Goal: Task Accomplishment & Management: Use online tool/utility

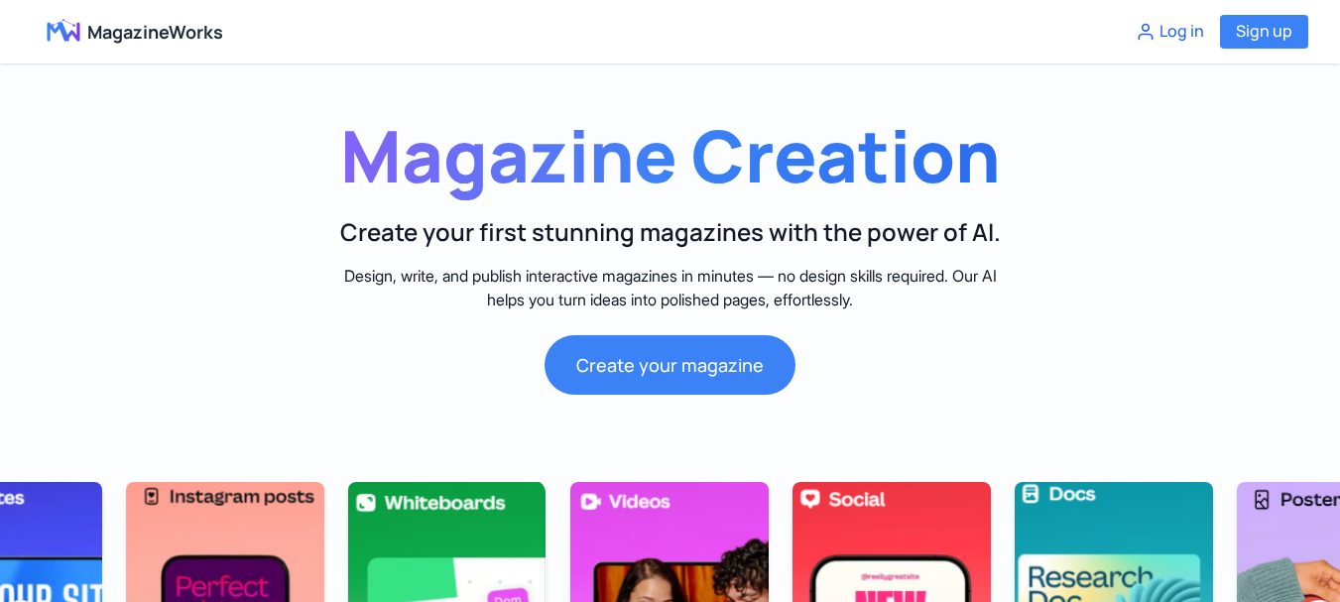
click at [1182, 40] on button "Log in" at bounding box center [1170, 32] width 68 height 26
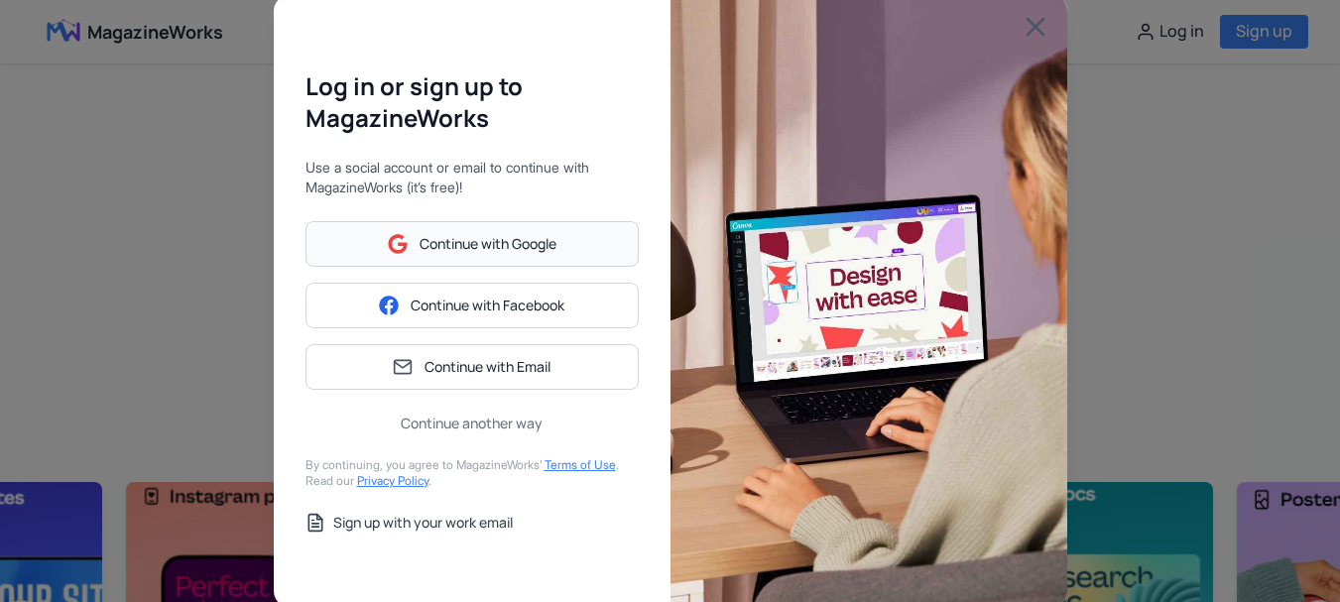
click at [522, 250] on span "Continue with Google" at bounding box center [488, 244] width 137 height 20
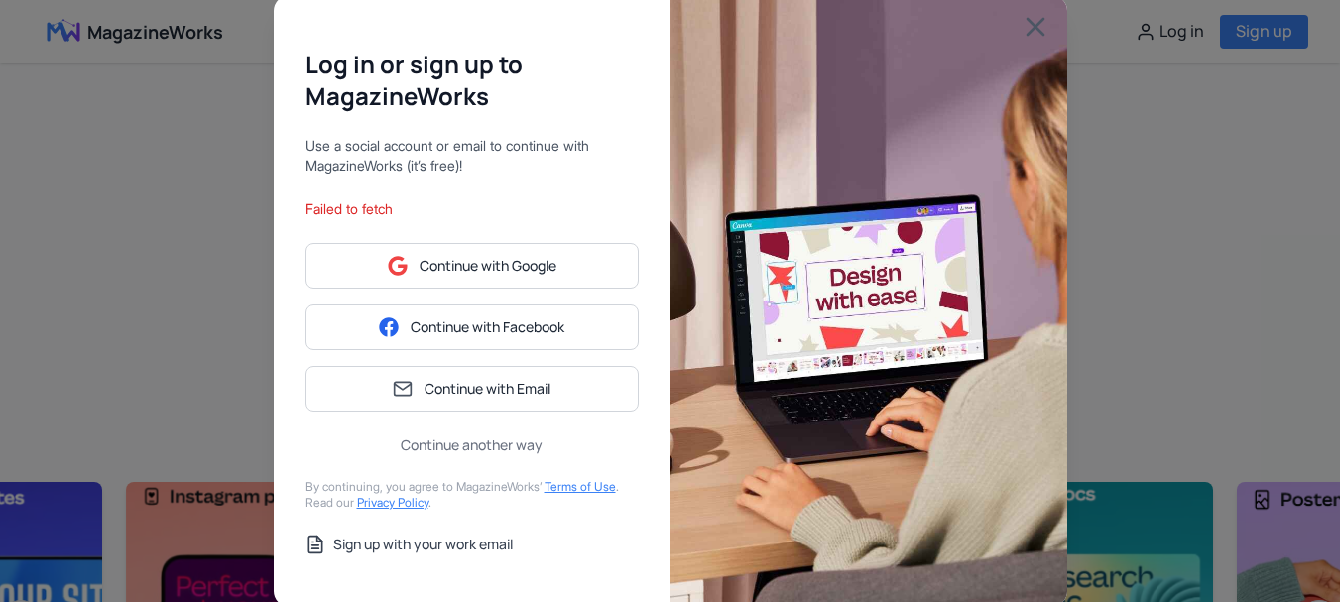
click at [132, 271] on div "Log in or sign up to MagazineWorks Use a social account or email to continue wi…" at bounding box center [670, 301] width 1340 height 602
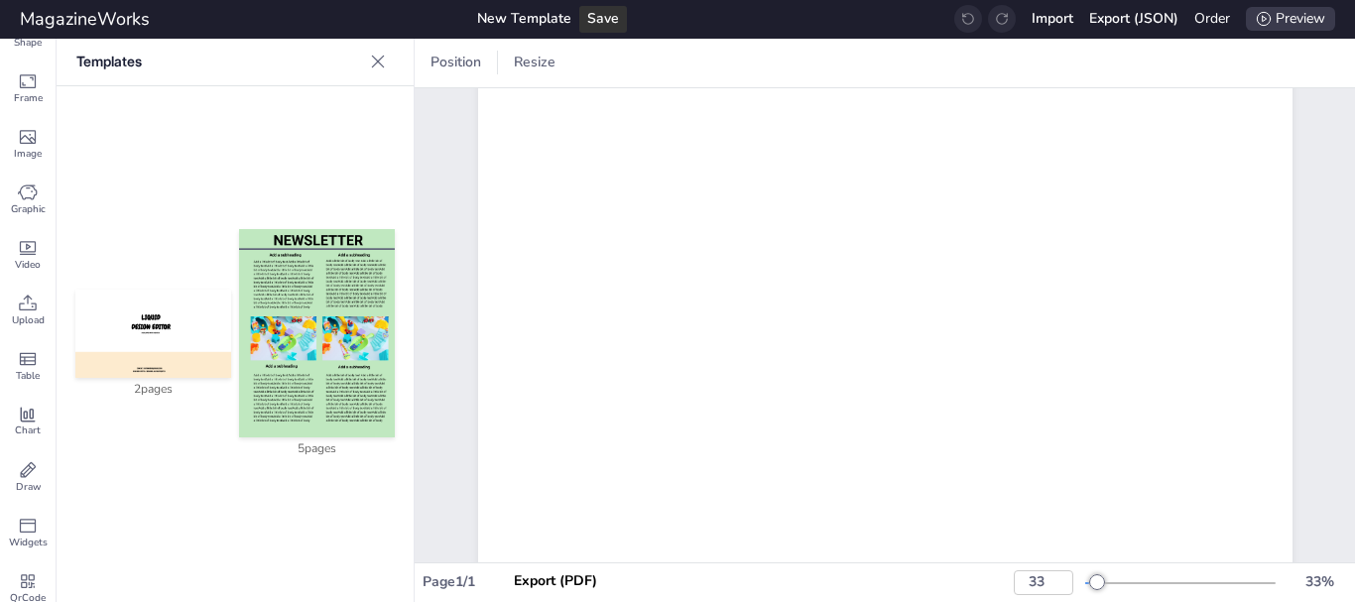
scroll to position [159, 0]
